Goal: Obtain resource: Download file/media

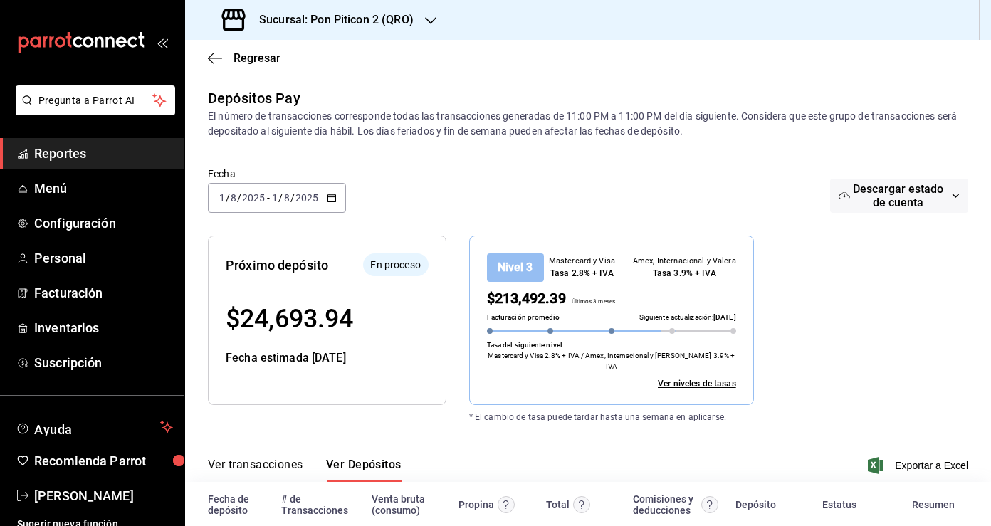
scroll to position [61, 0]
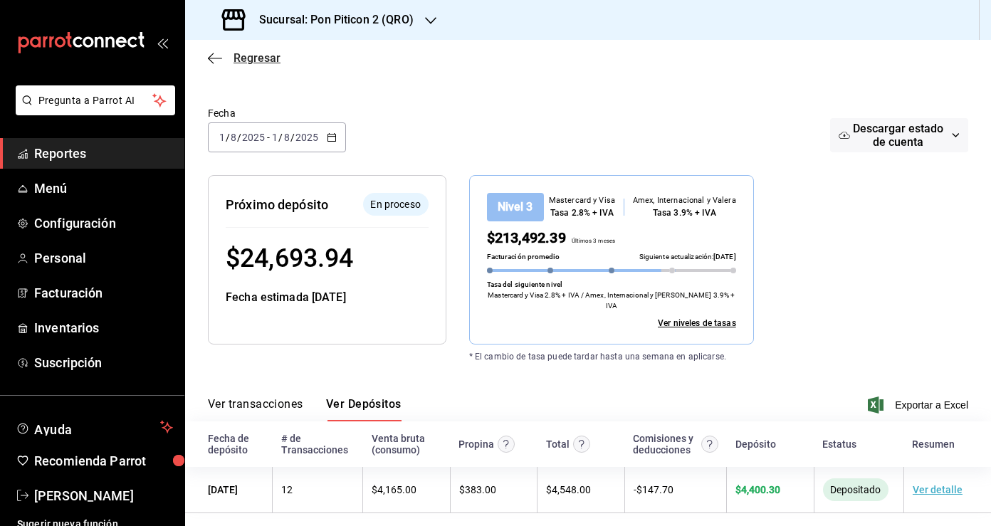
click at [211, 53] on icon "button" at bounding box center [215, 58] width 14 height 13
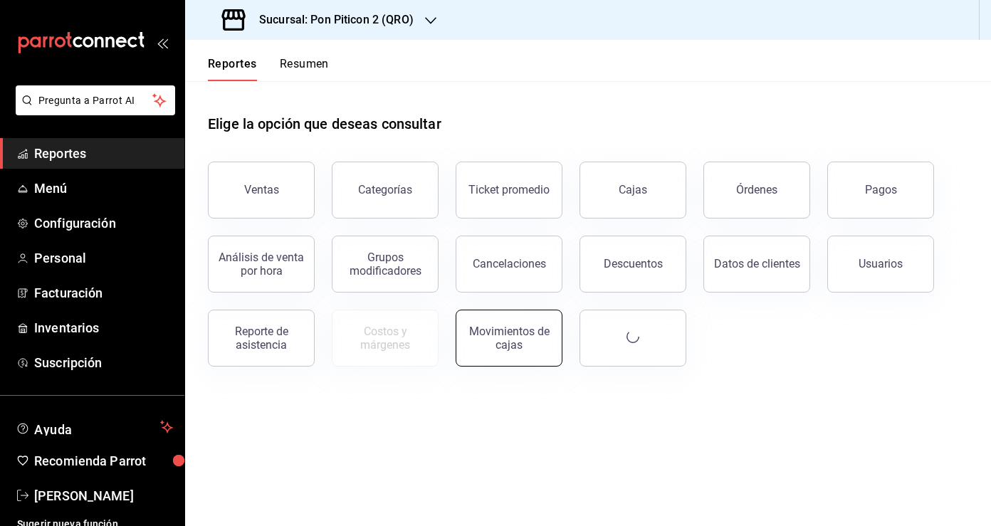
click at [511, 337] on div "Movimientos de cajas" at bounding box center [509, 338] width 88 height 27
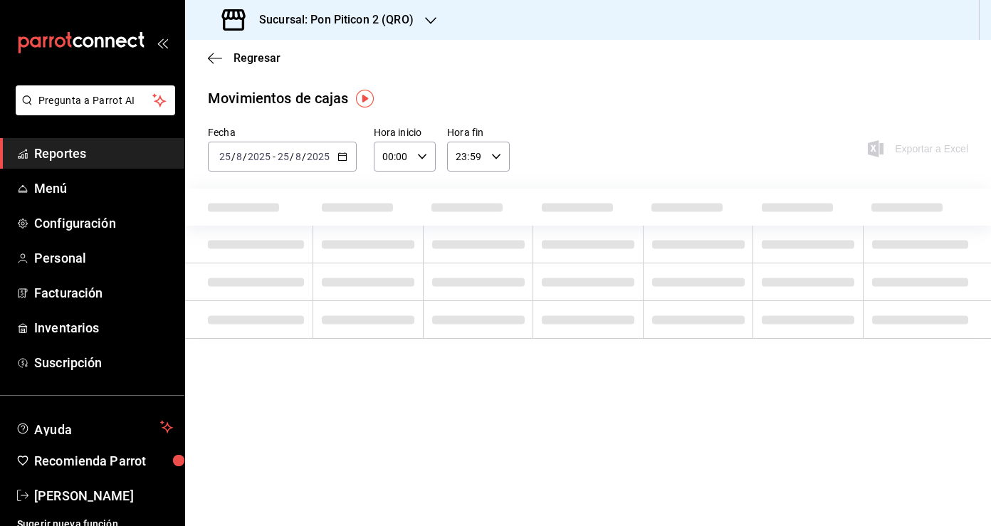
click at [340, 157] on icon "button" at bounding box center [342, 157] width 10 height 10
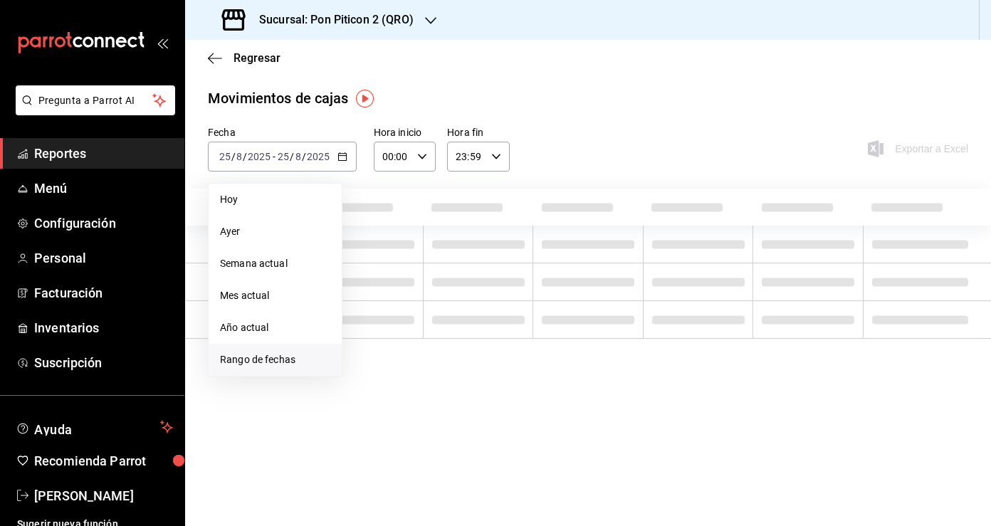
click at [305, 360] on span "Rango de fechas" at bounding box center [275, 359] width 110 height 15
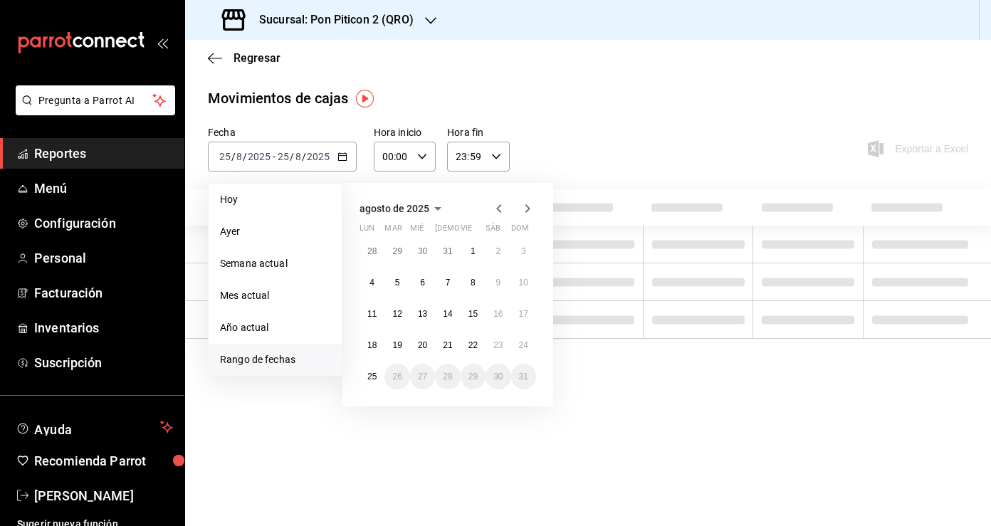
click at [501, 212] on icon "button" at bounding box center [498, 208] width 5 height 9
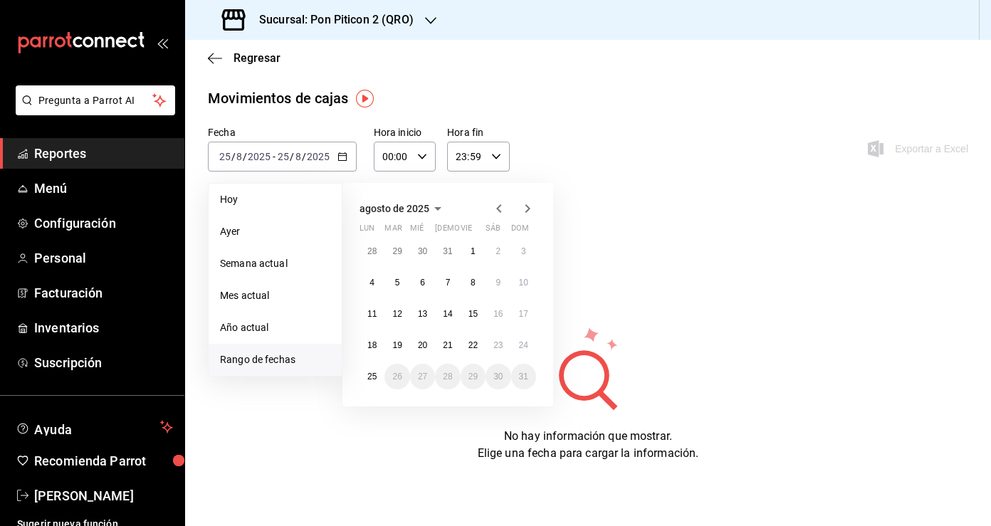
click at [501, 212] on icon "button" at bounding box center [498, 208] width 5 height 9
click at [403, 256] on button "1" at bounding box center [396, 252] width 25 height 26
click at [440, 373] on button "31" at bounding box center [447, 377] width 25 height 26
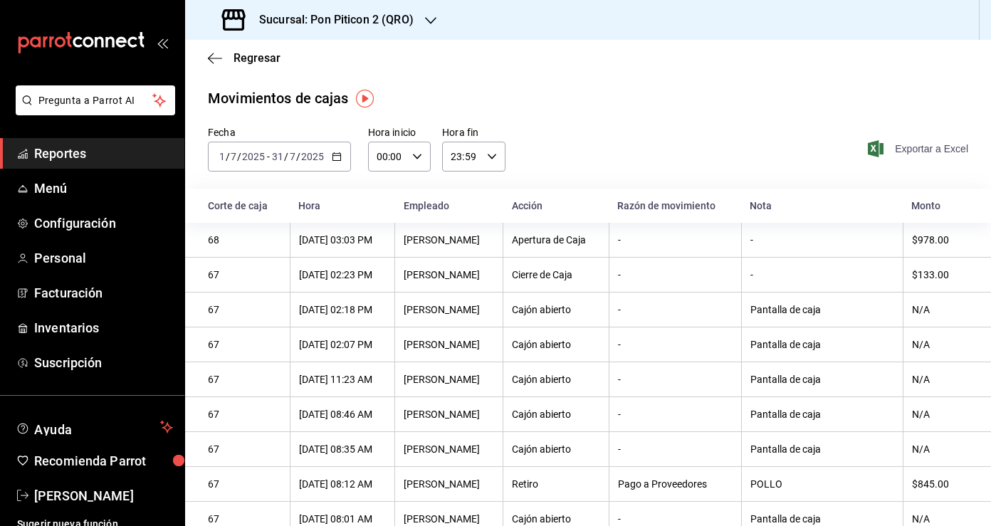
click at [926, 148] on span "Exportar a Excel" at bounding box center [920, 148] width 98 height 17
